Goal: Browse casually: Explore the website without a specific task or goal

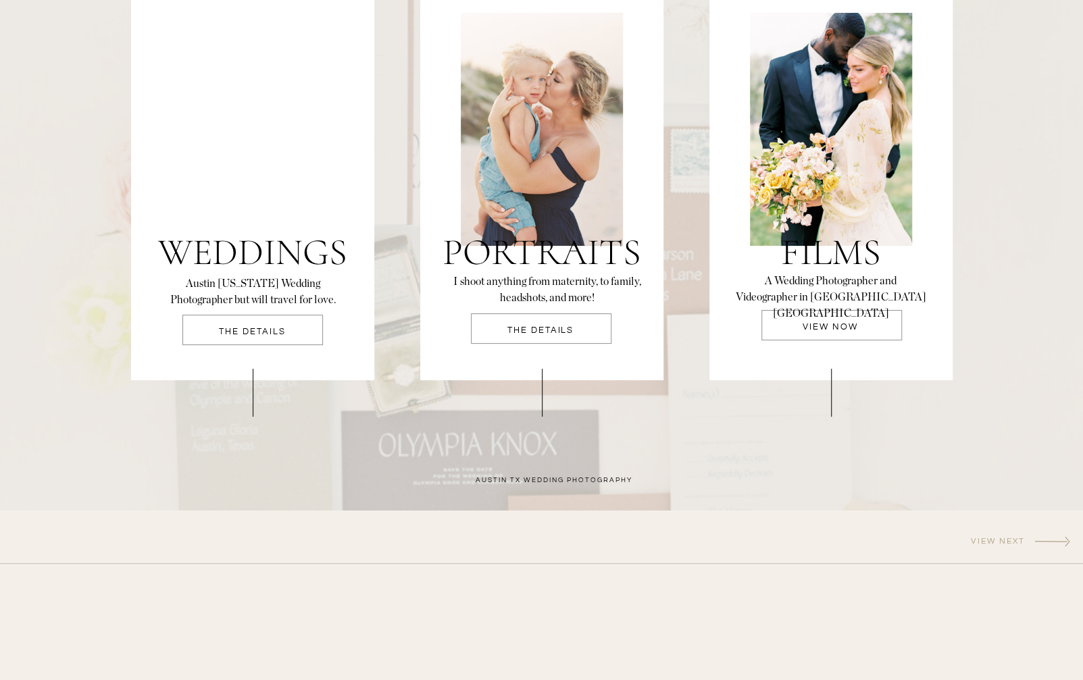
scroll to position [2905, 0]
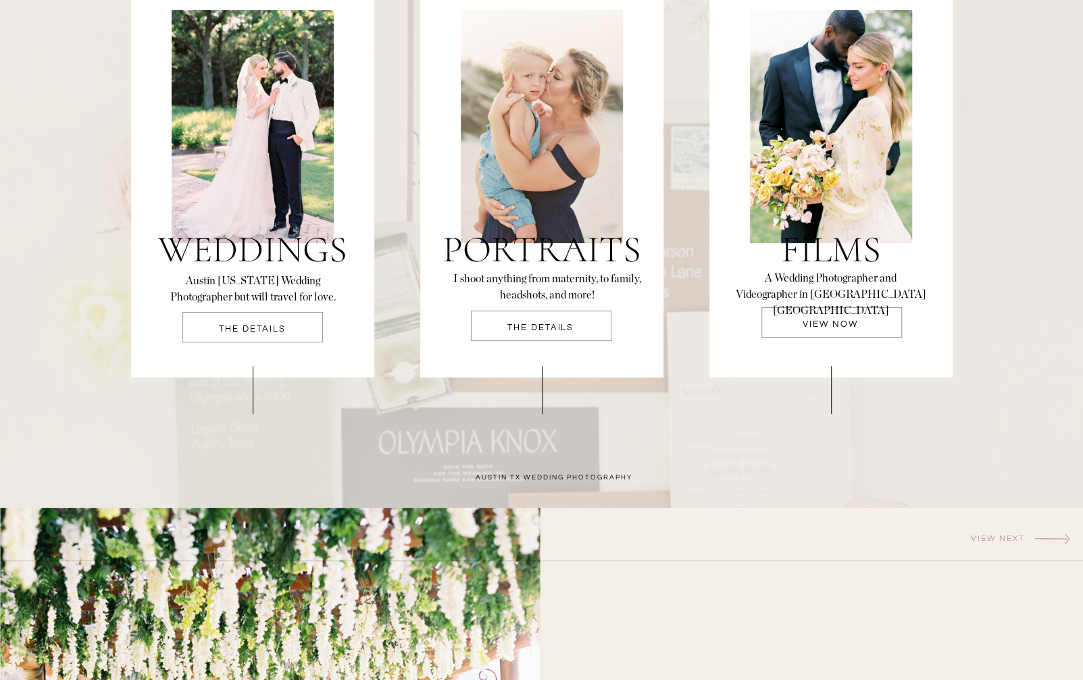
click at [285, 233] on h3 "Weddings" at bounding box center [253, 253] width 202 height 46
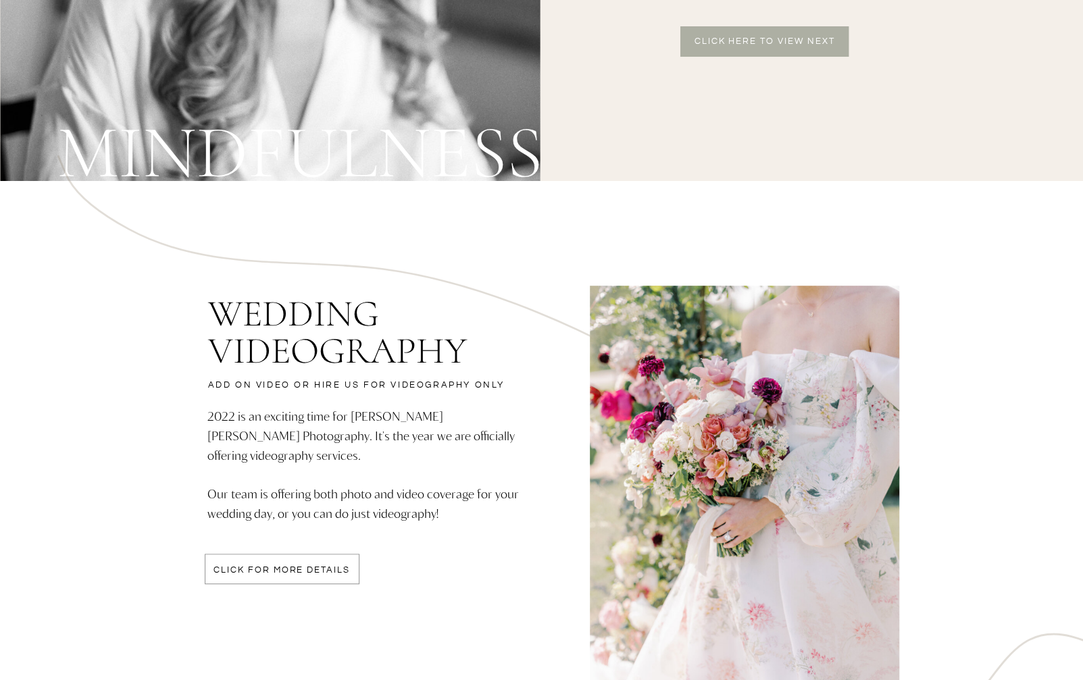
scroll to position [3378, 0]
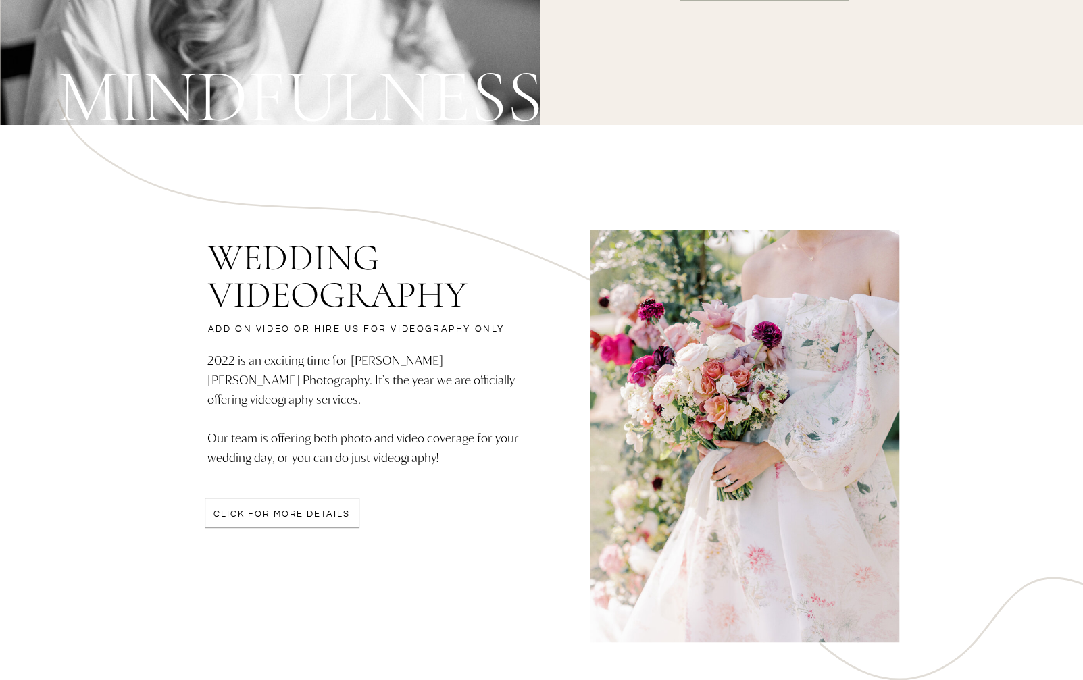
click at [260, 505] on div at bounding box center [282, 513] width 155 height 30
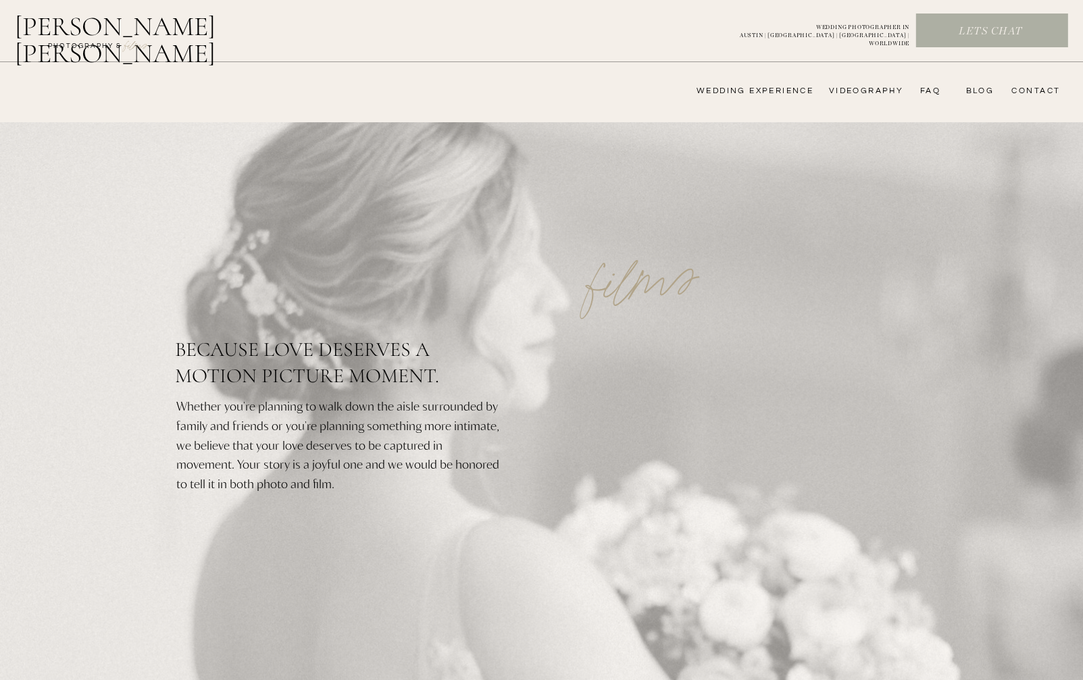
click at [137, 16] on h2 "[PERSON_NAME] [PERSON_NAME]" at bounding box center [150, 29] width 271 height 32
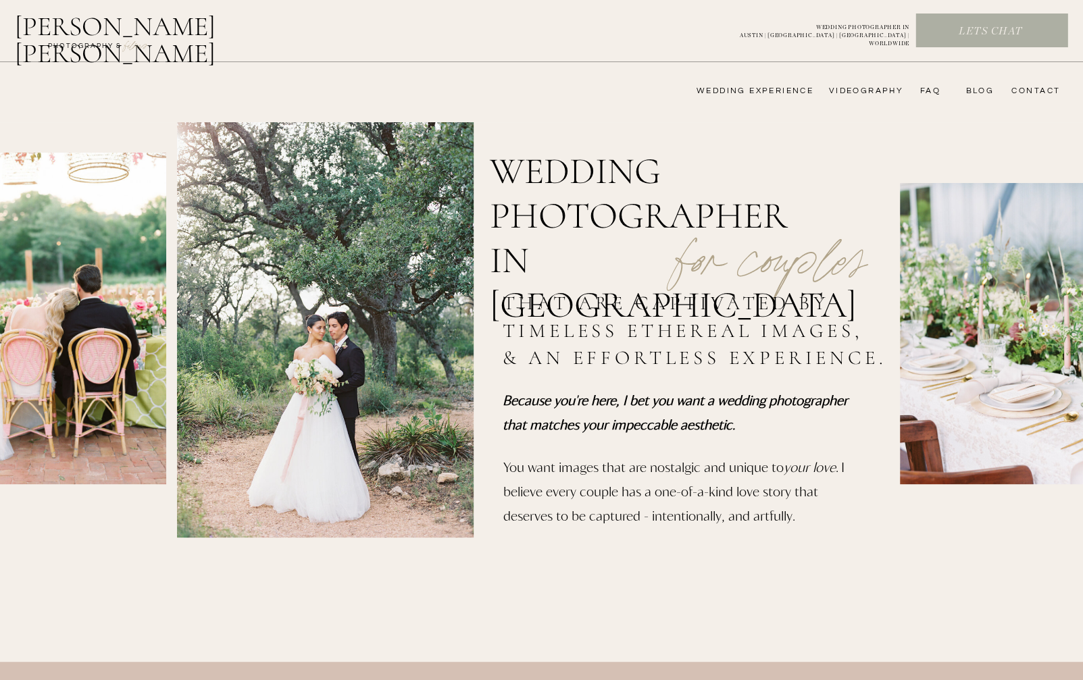
click at [738, 93] on nav "wedding experience" at bounding box center [746, 91] width 136 height 11
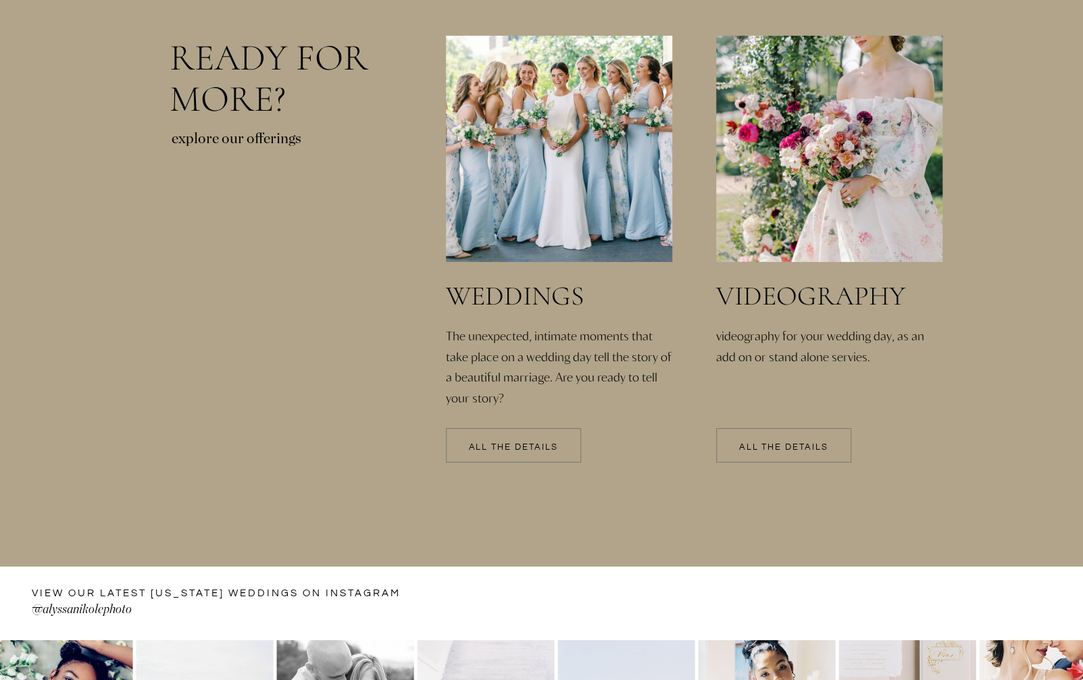
scroll to position [3041, 0]
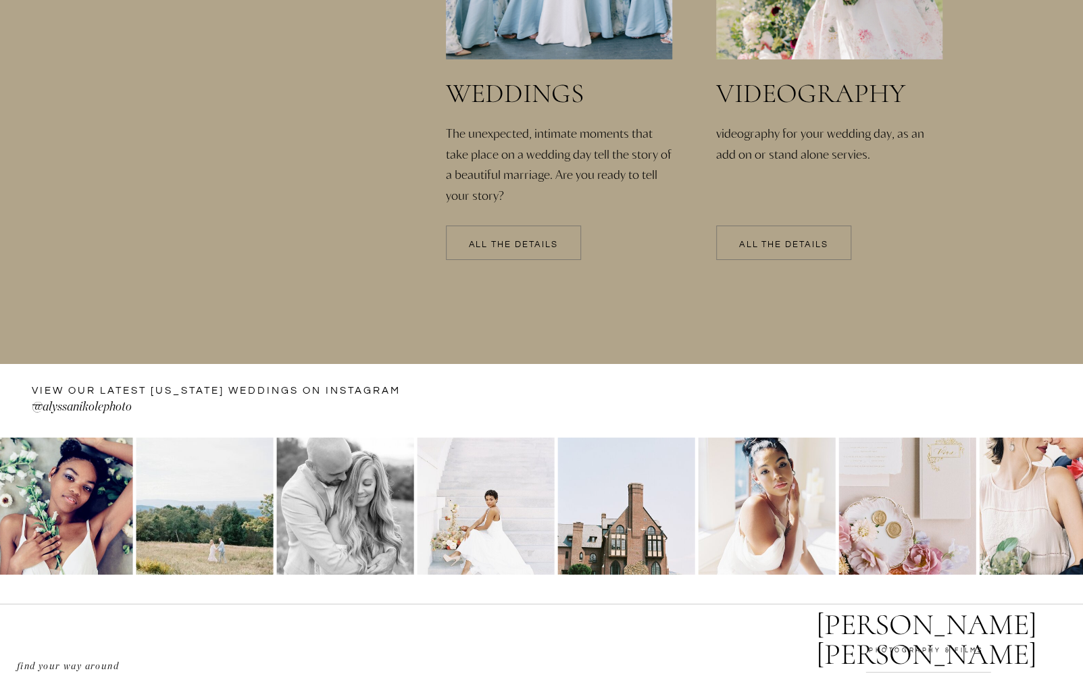
click at [516, 253] on div at bounding box center [513, 243] width 135 height 34
